Goal: Find specific page/section: Find specific page/section

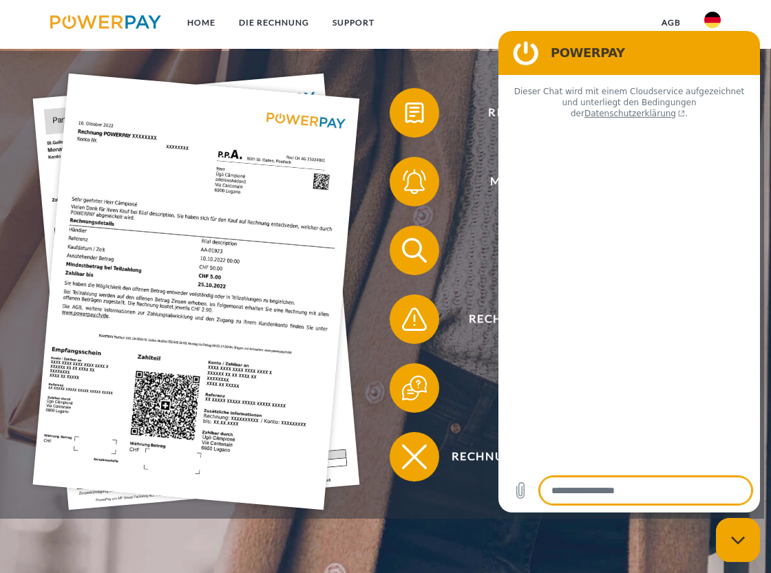
type textarea "*"
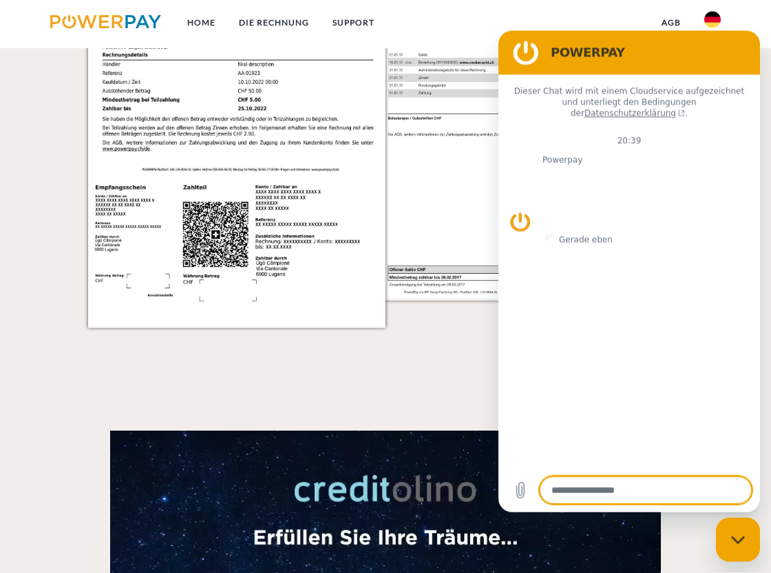
scroll to position [1334, 0]
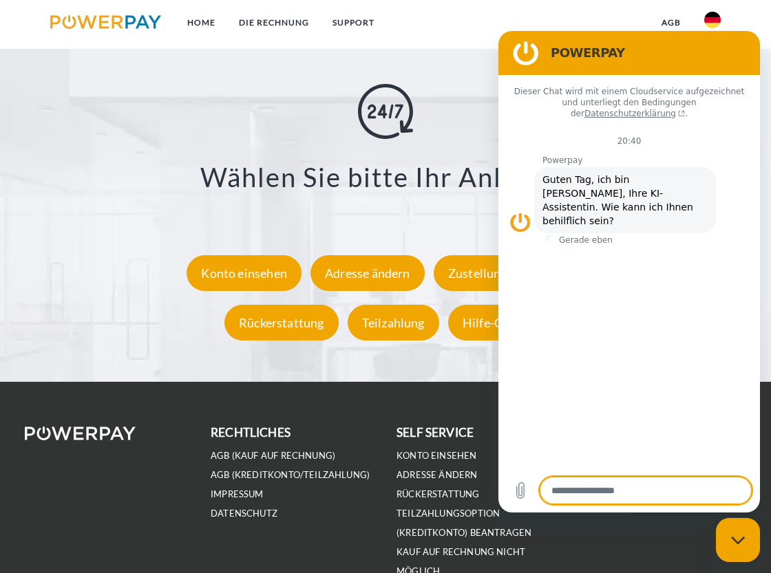
scroll to position [1896, 0]
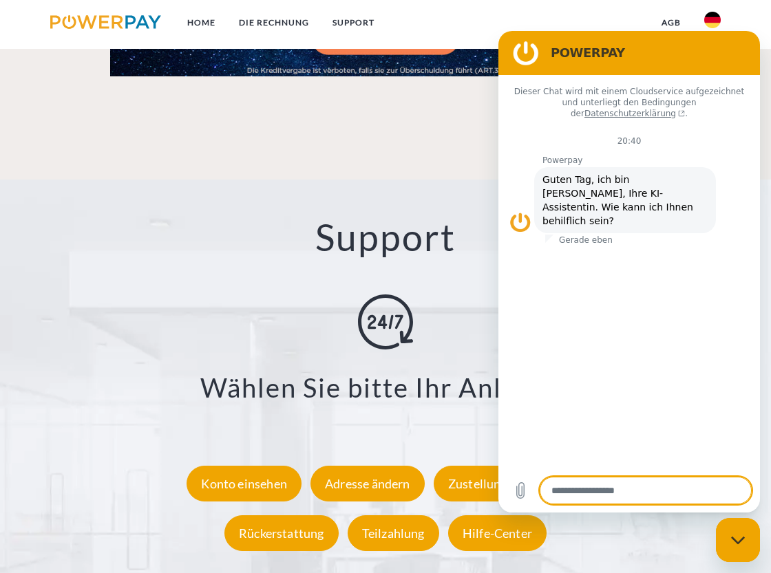
click at [616, 496] on textarea at bounding box center [646, 491] width 212 height 28
click at [591, 483] on textarea at bounding box center [646, 491] width 212 height 28
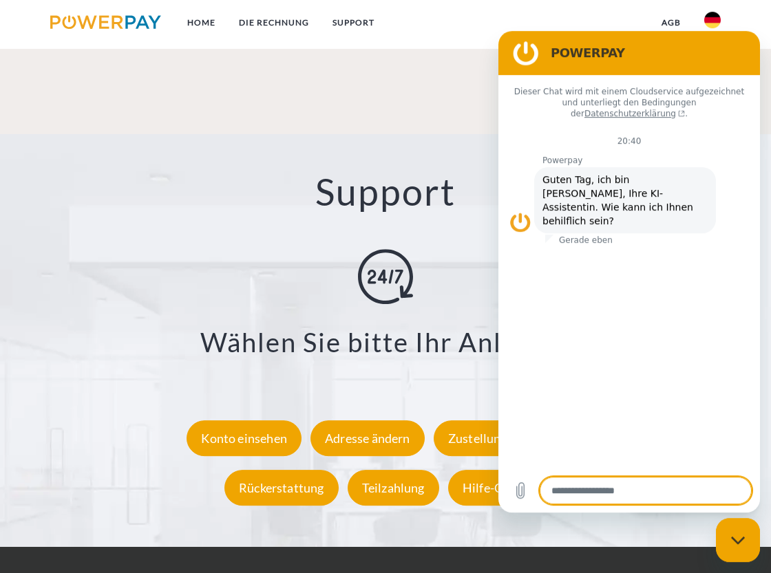
scroll to position [1966, 0]
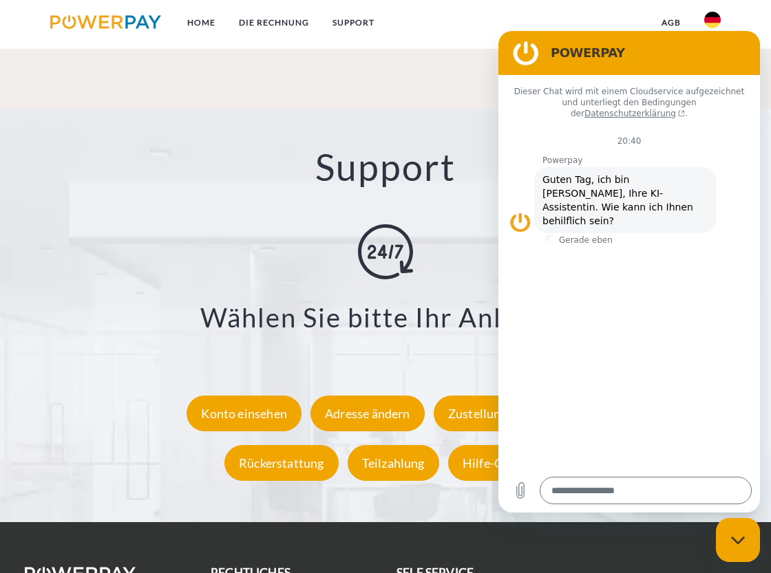
drag, startPoint x: 746, startPoint y: 540, endPoint x: 739, endPoint y: 537, distance: 8.3
click at [742, 538] on div "Messaging-Fenster schließen" at bounding box center [737, 540] width 41 height 41
type textarea "*"
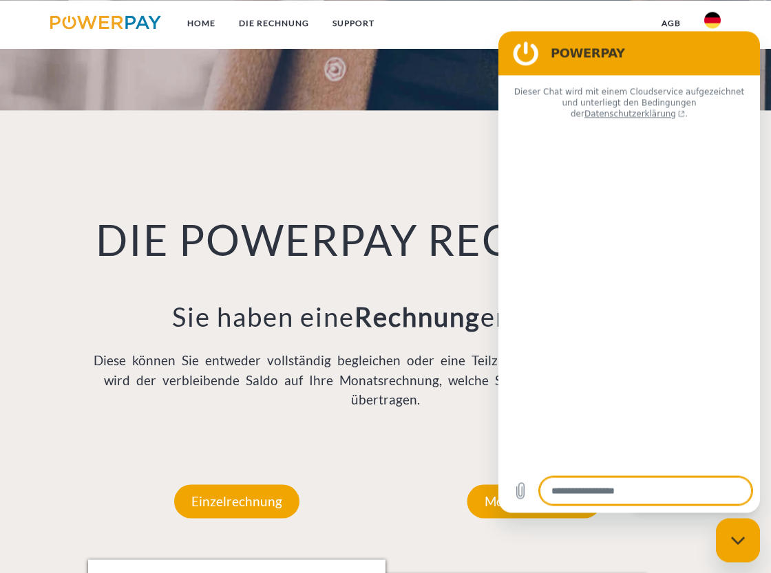
type textarea "*"
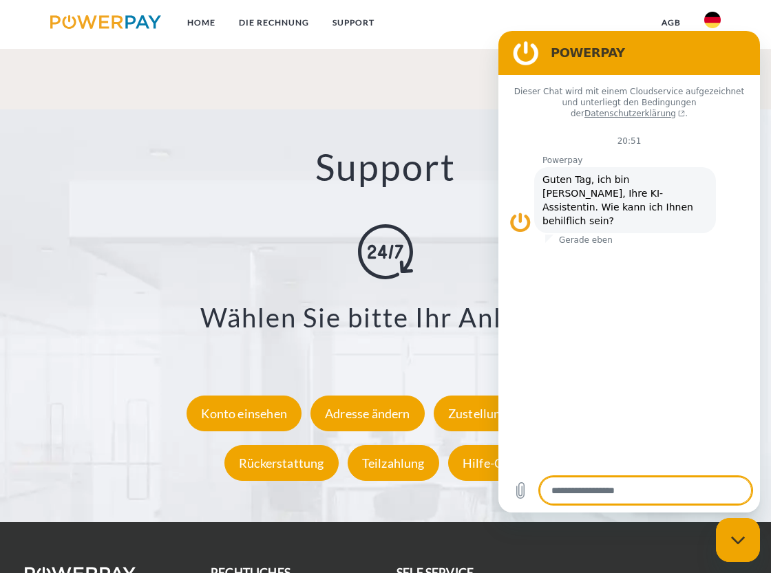
scroll to position [2189, 0]
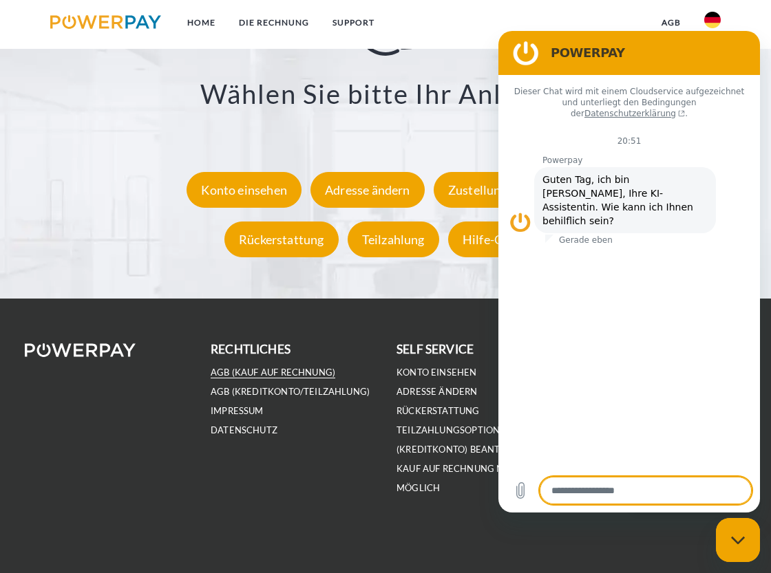
click at [279, 372] on link "AGB (Kauf auf Rechnung)" at bounding box center [273, 373] width 125 height 12
